Goal: Transaction & Acquisition: Book appointment/travel/reservation

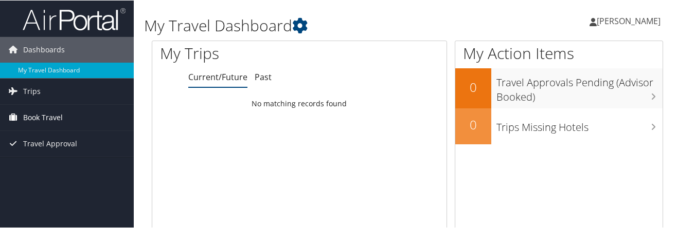
click at [26, 117] on span "Book Travel" at bounding box center [43, 117] width 40 height 26
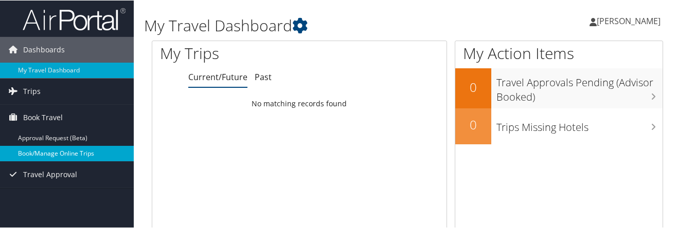
click at [37, 154] on link "Book/Manage Online Trips" at bounding box center [67, 153] width 134 height 15
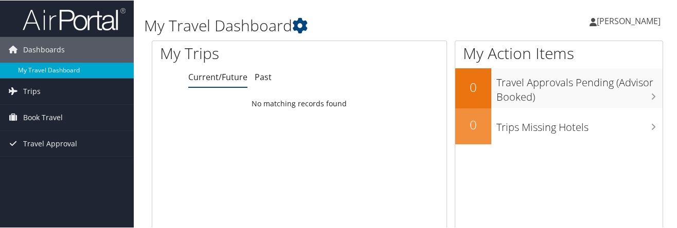
click at [631, 22] on span "[PERSON_NAME]" at bounding box center [629, 20] width 64 height 11
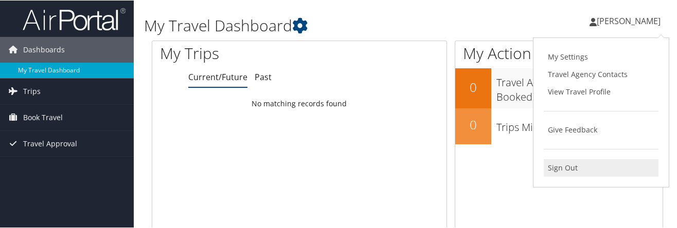
click at [578, 168] on link "Sign Out" at bounding box center [601, 167] width 115 height 17
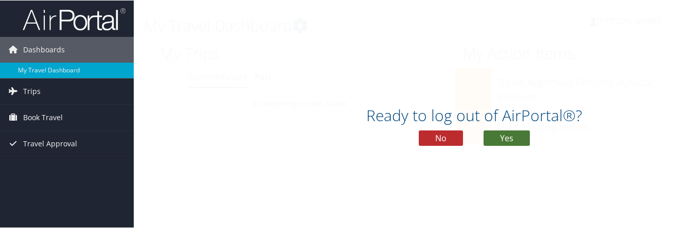
click at [497, 138] on button "Yes" at bounding box center [506, 137] width 46 height 15
